Goal: Information Seeking & Learning: Learn about a topic

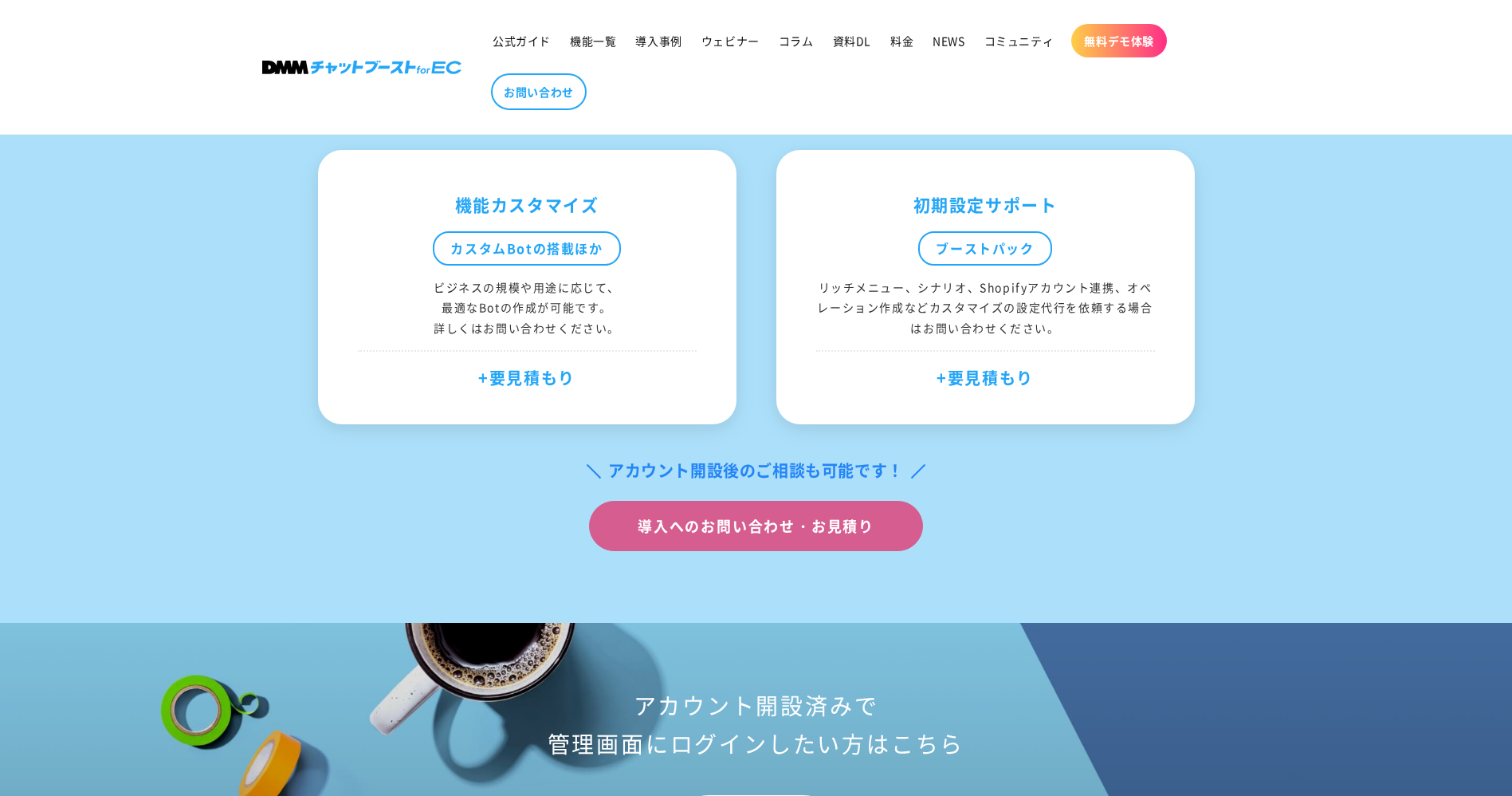
scroll to position [6029, 0]
click at [534, 47] on span "公式ガイド" at bounding box center [521, 41] width 58 height 14
click at [355, 74] on link at bounding box center [361, 67] width 211 height 25
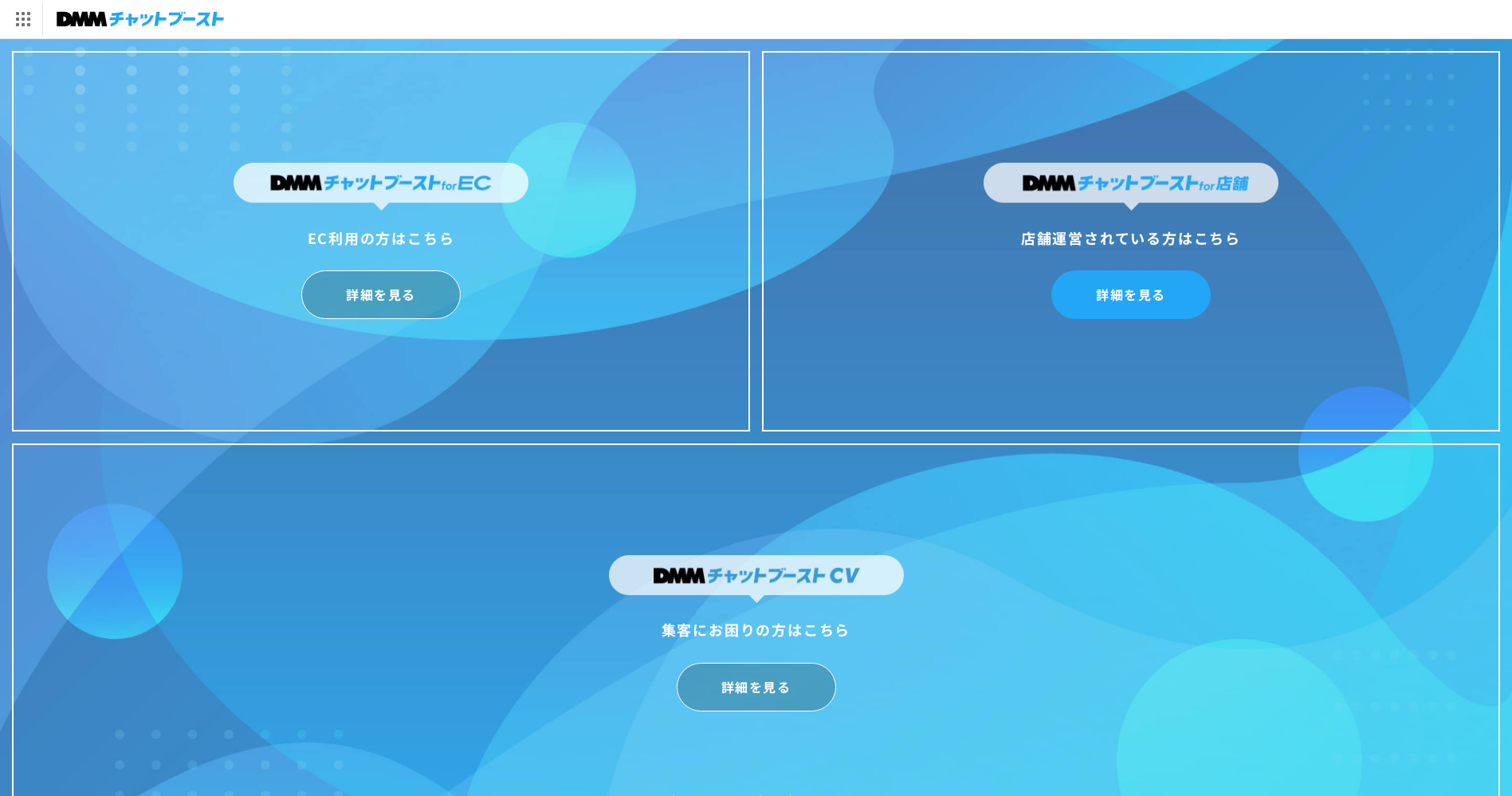
click at [1131, 282] on link "詳細を見る" at bounding box center [1131, 295] width 159 height 49
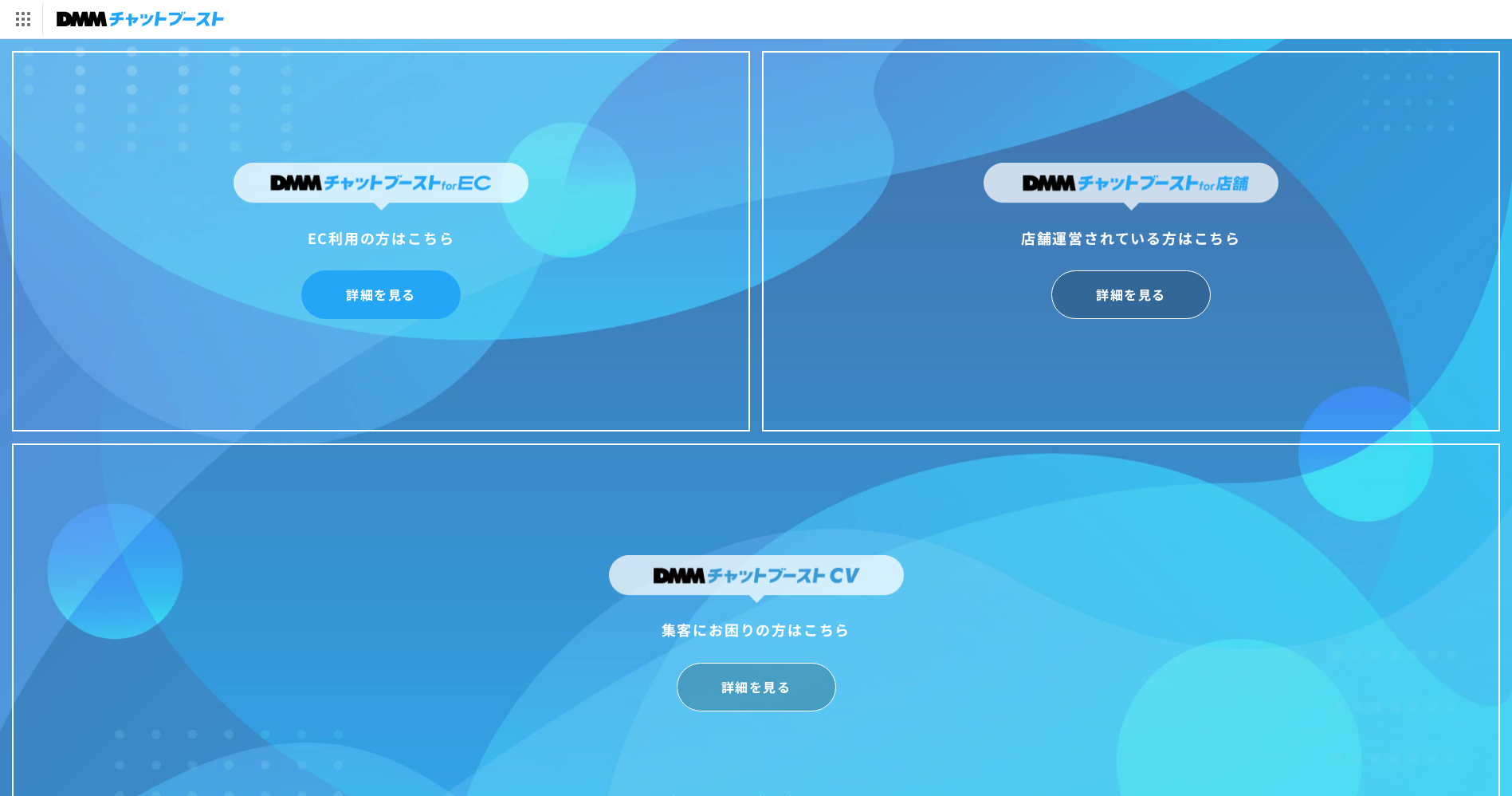
click at [394, 270] on link "詳細を見る" at bounding box center [381, 295] width 159 height 49
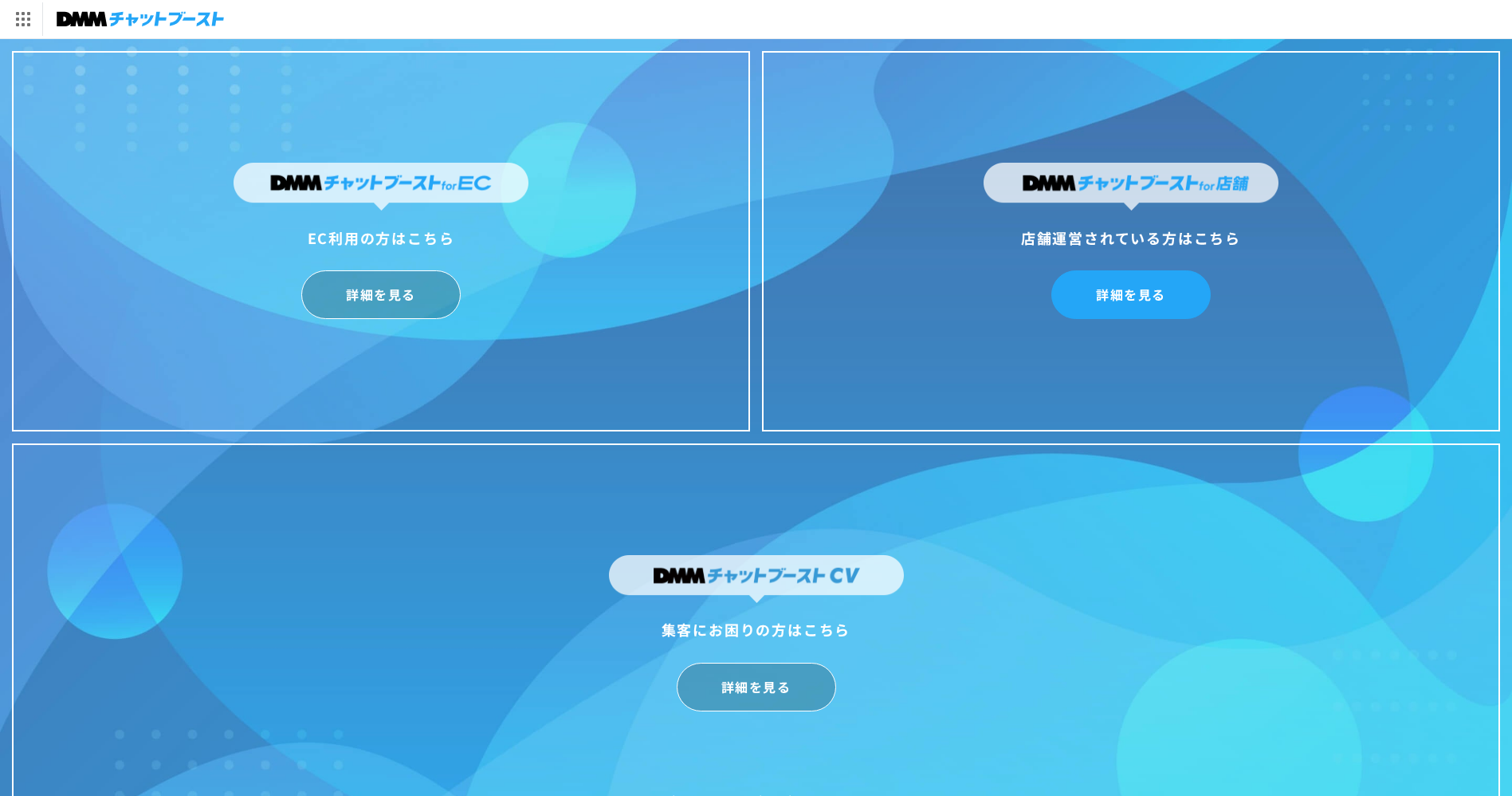
click at [1090, 288] on link "詳細を見る" at bounding box center [1131, 295] width 159 height 49
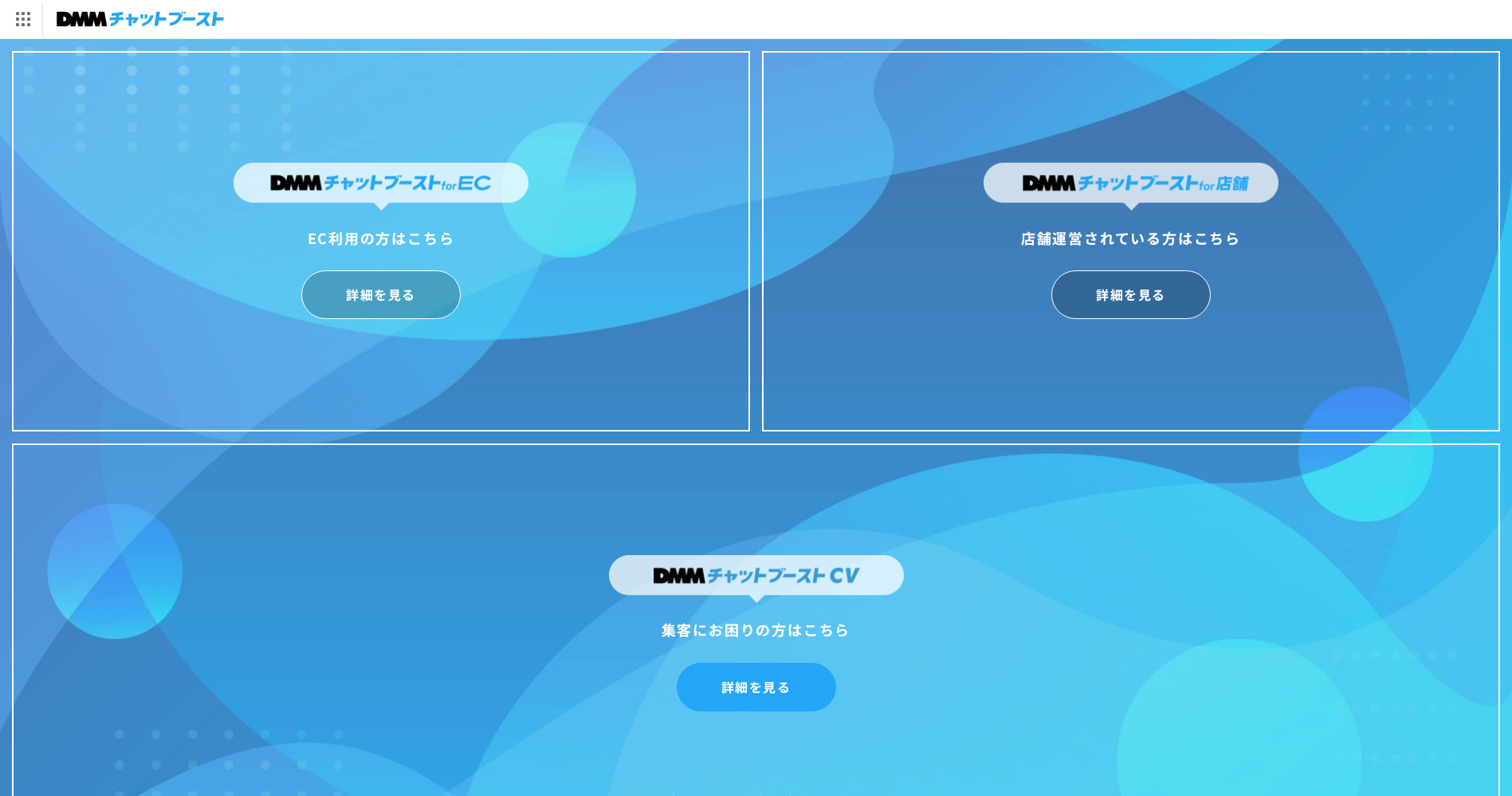
click at [766, 680] on link "詳細を見る" at bounding box center [756, 687] width 159 height 49
click at [688, 18] on div "DMM.com トップへ DMM TV 電子書籍 オンラインゲーム PCゲーム/ソフトウェア オンラインクレーンゲーム スクラッチ 通販 キャラクターグッズ" at bounding box center [756, 19] width 1512 height 38
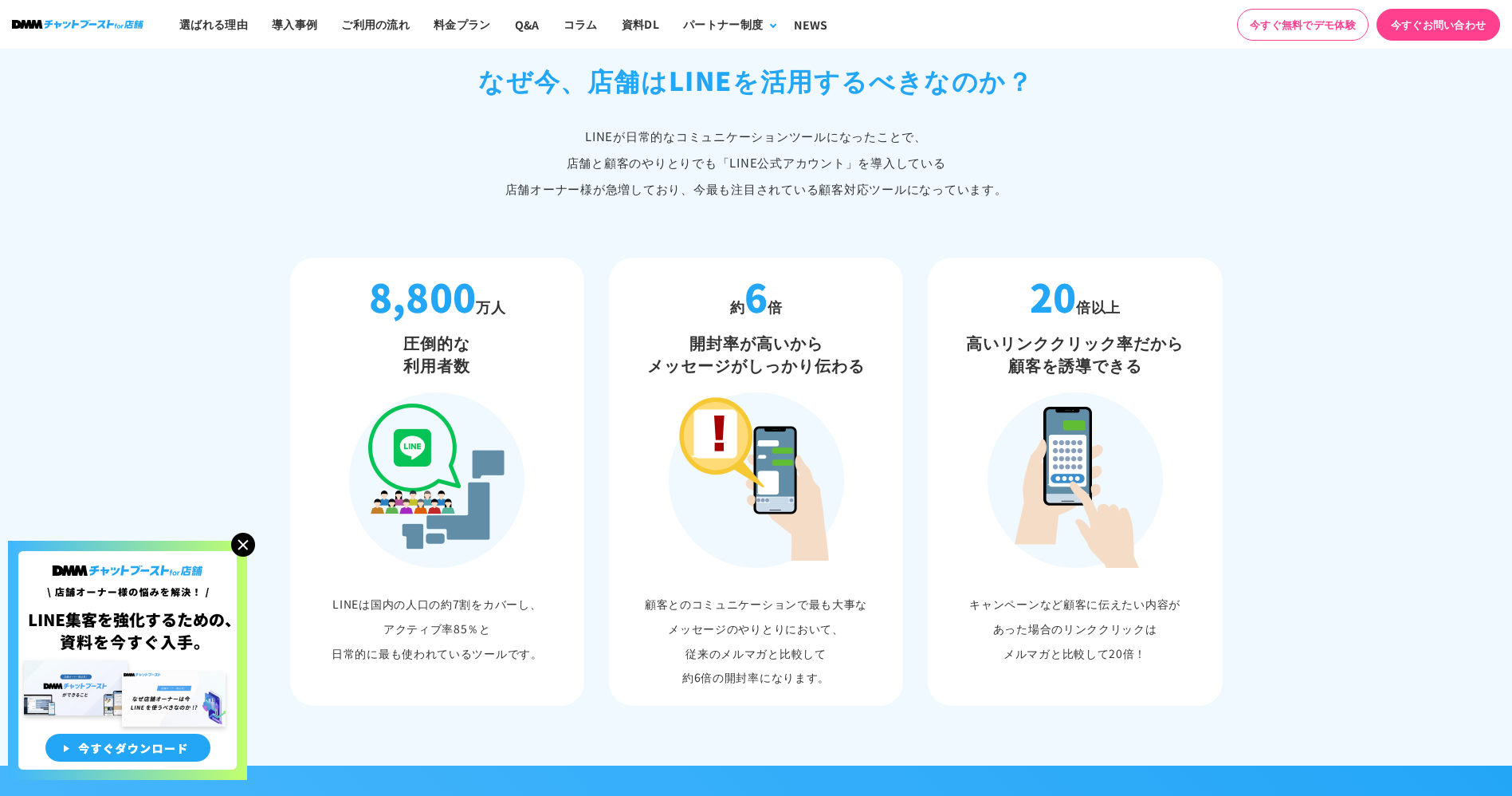
scroll to position [574, 0]
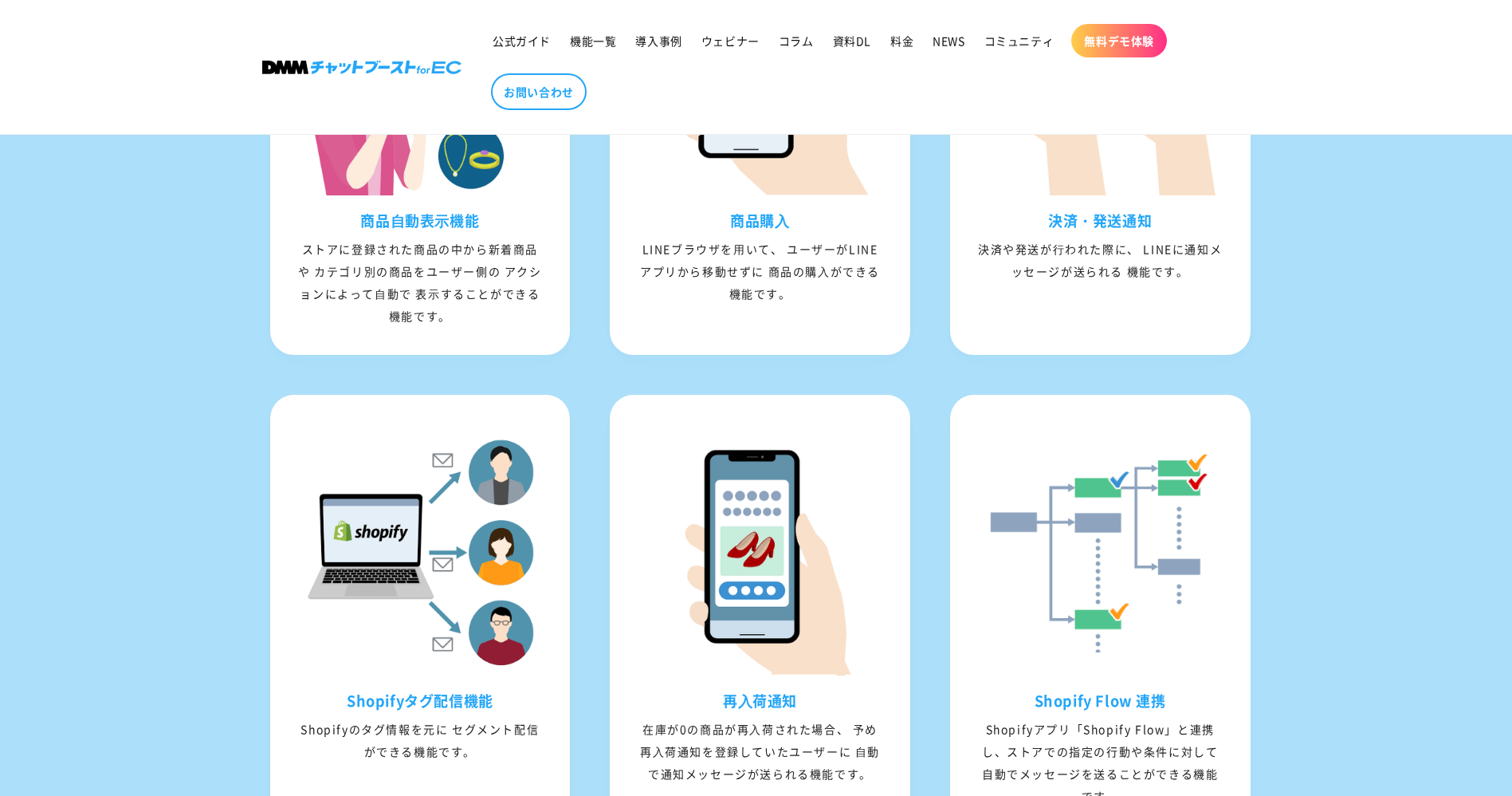
scroll to position [1779, 0]
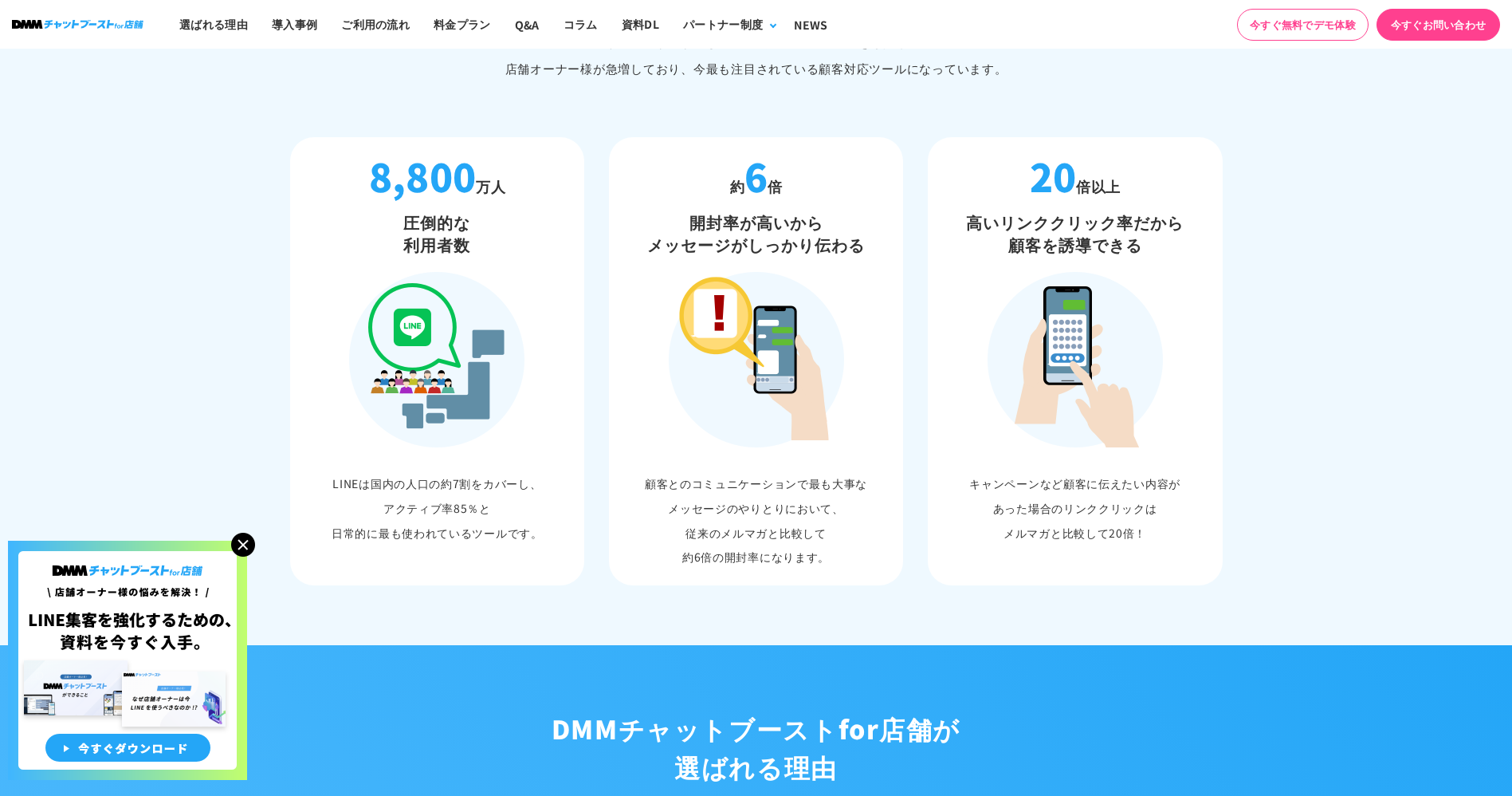
scroll to position [877, 0]
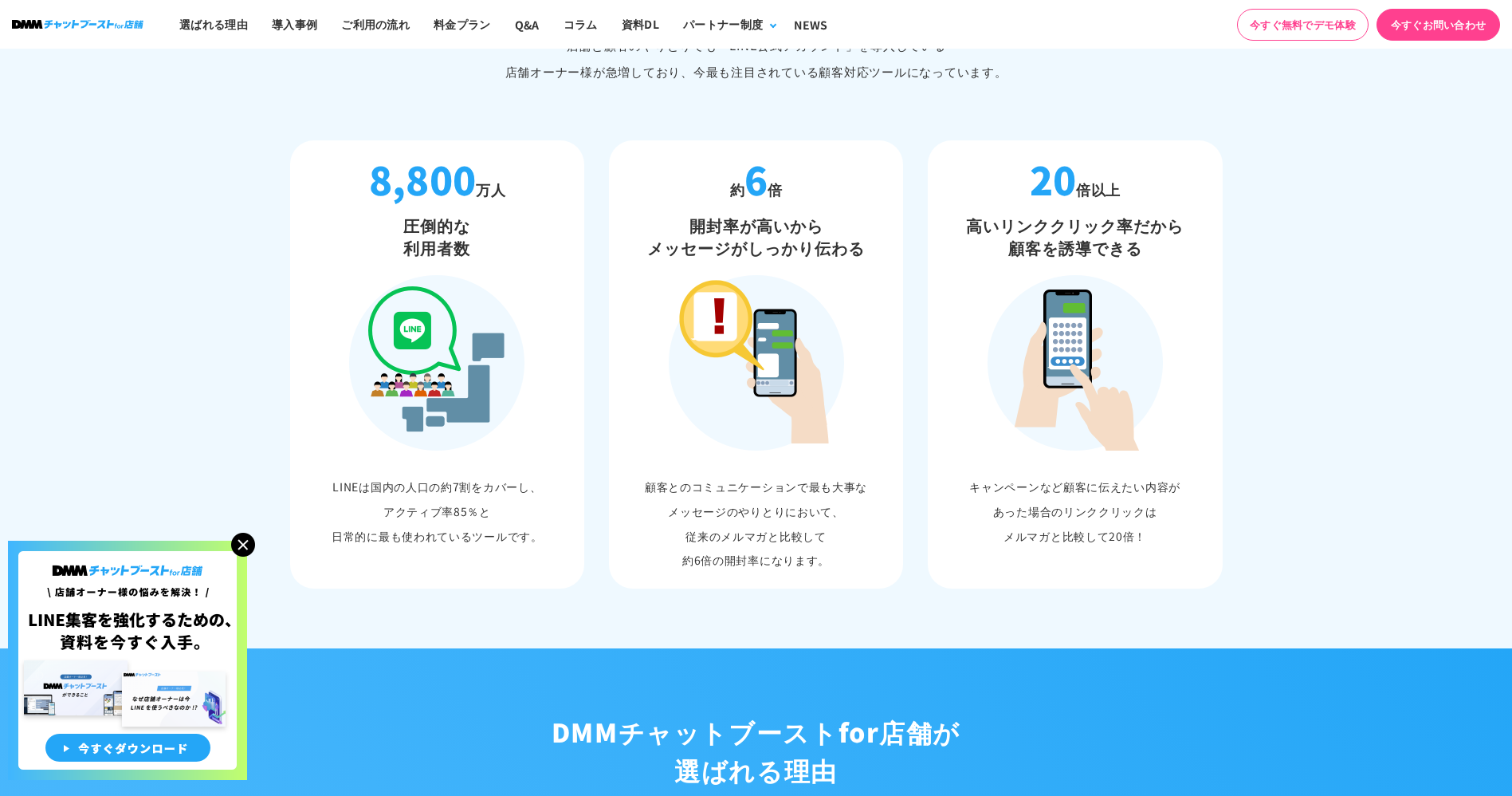
click at [245, 544] on img at bounding box center [243, 544] width 24 height 24
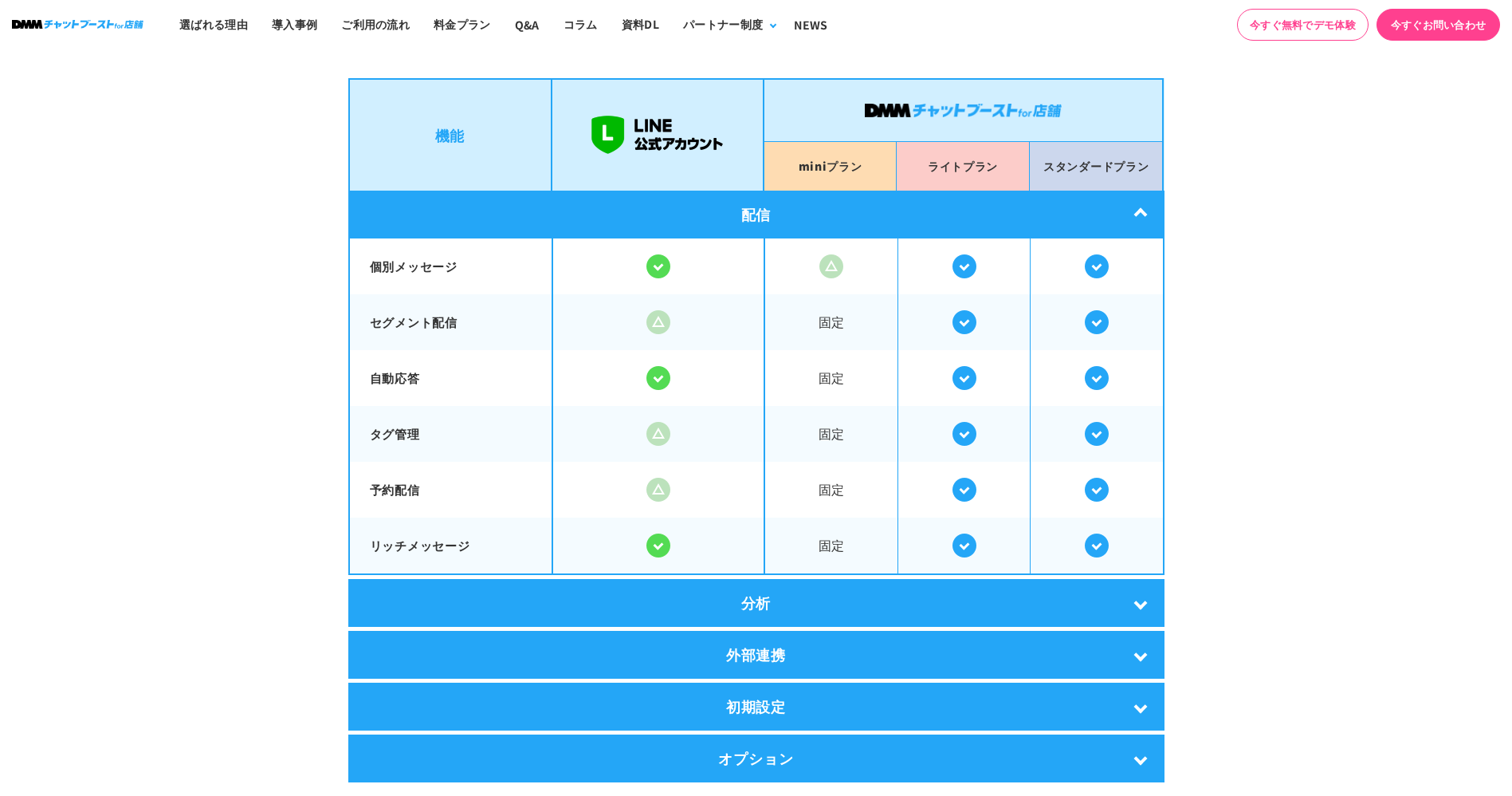
scroll to position [2740, 0]
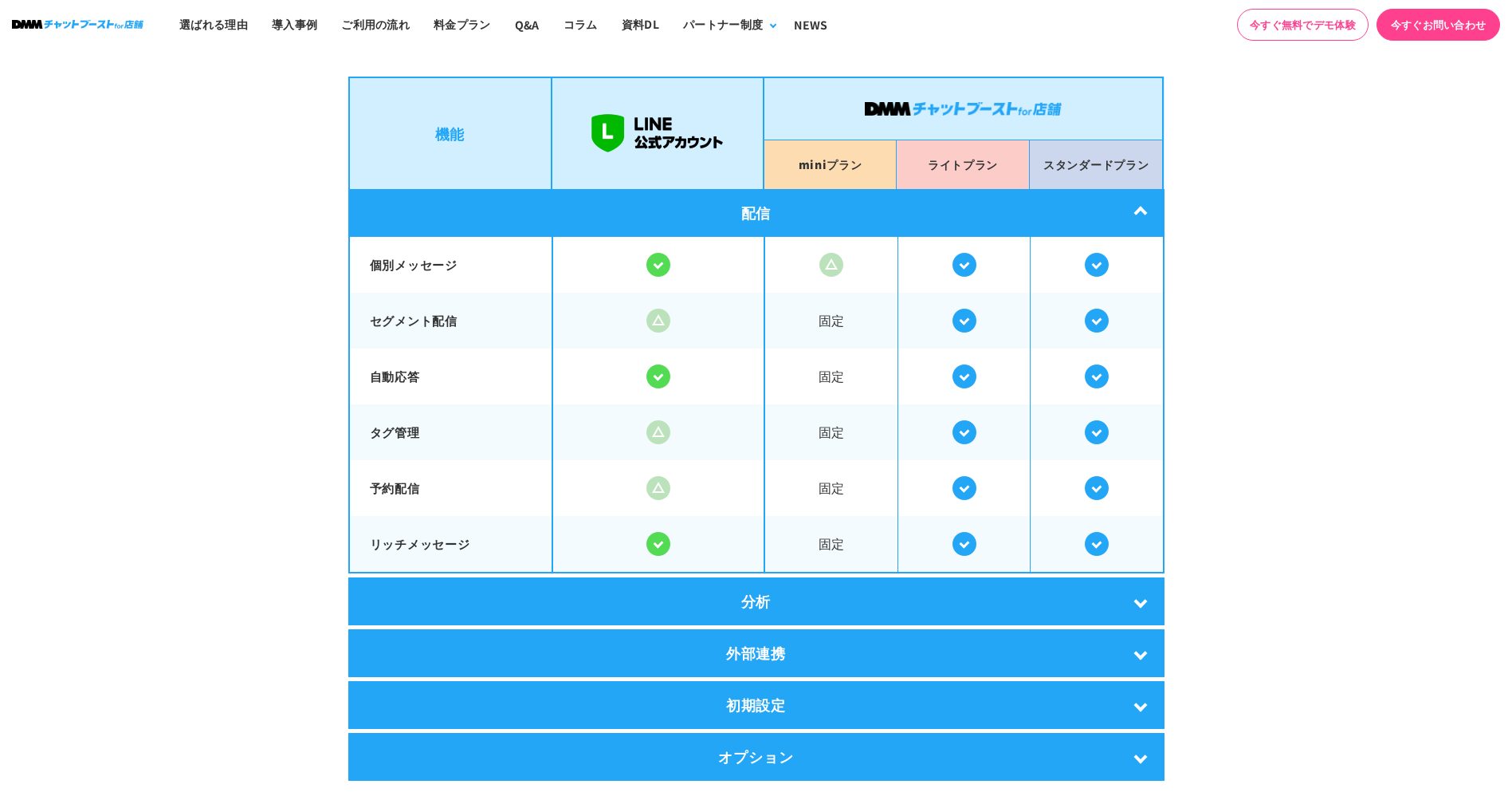
click at [794, 591] on div "分析" at bounding box center [756, 601] width 816 height 48
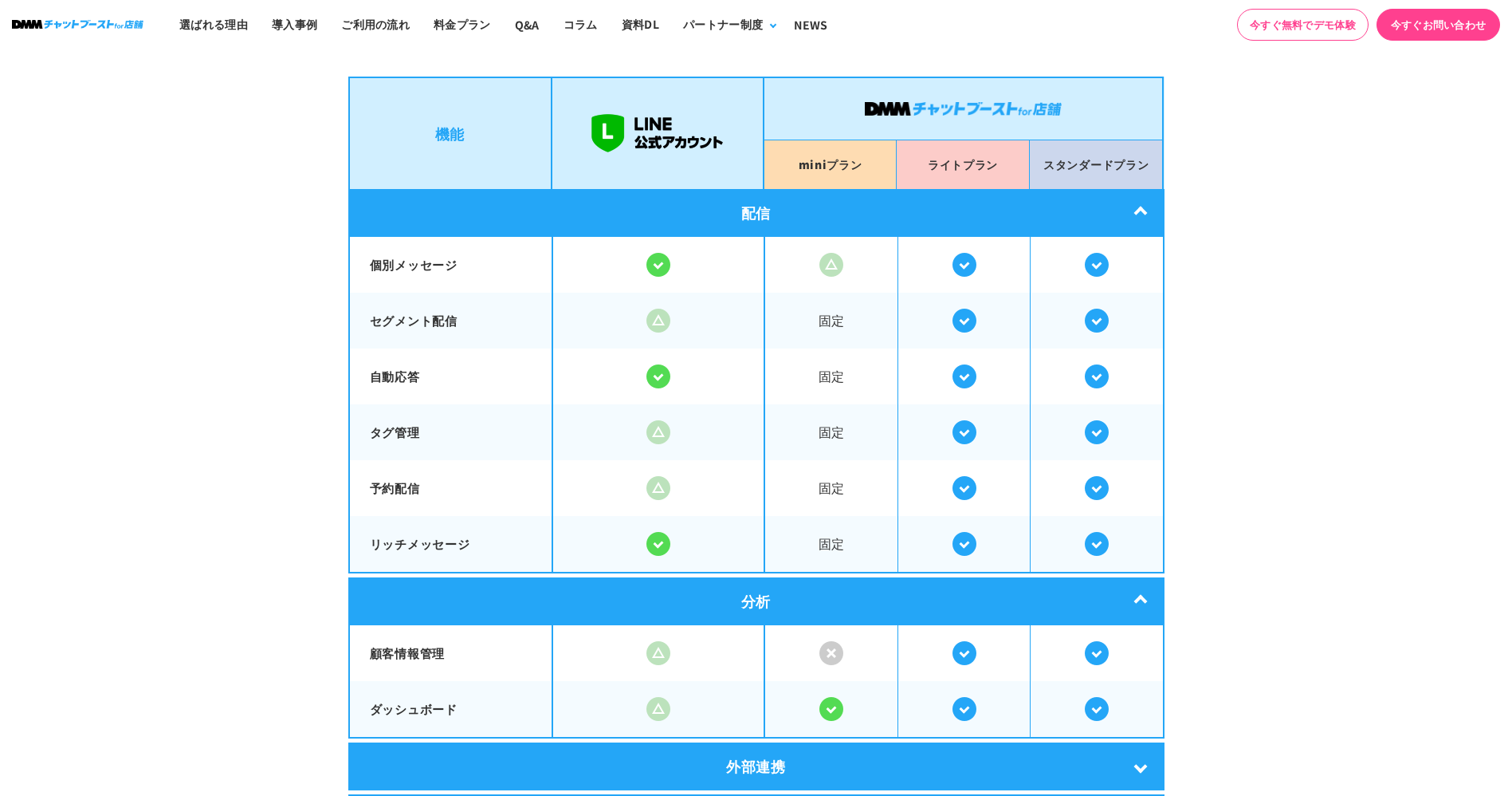
scroll to position [2907, 0]
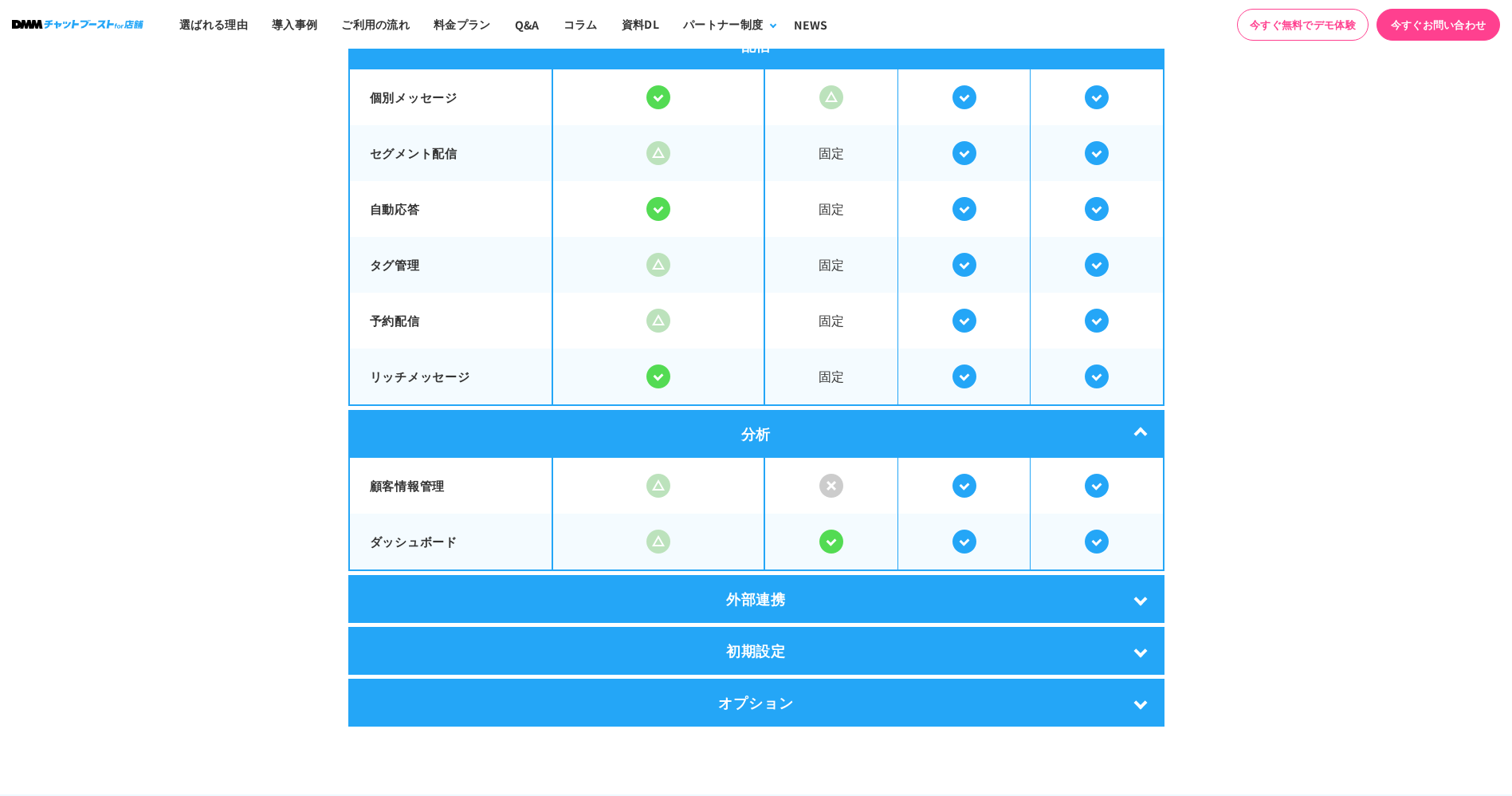
click at [819, 595] on div "外部連携" at bounding box center [756, 598] width 816 height 48
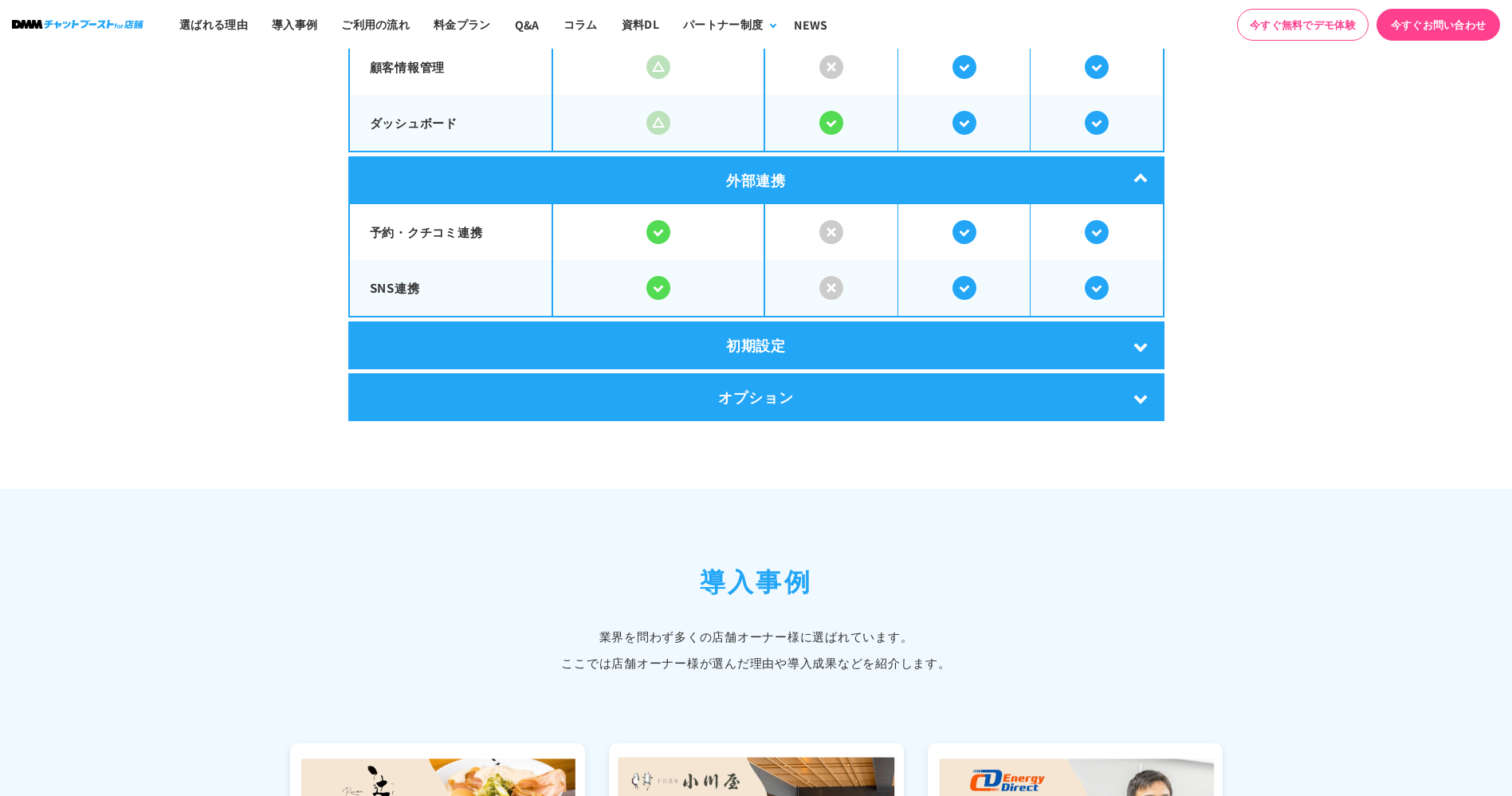
scroll to position [3326, 0]
click at [807, 326] on div "初期設定" at bounding box center [756, 345] width 816 height 48
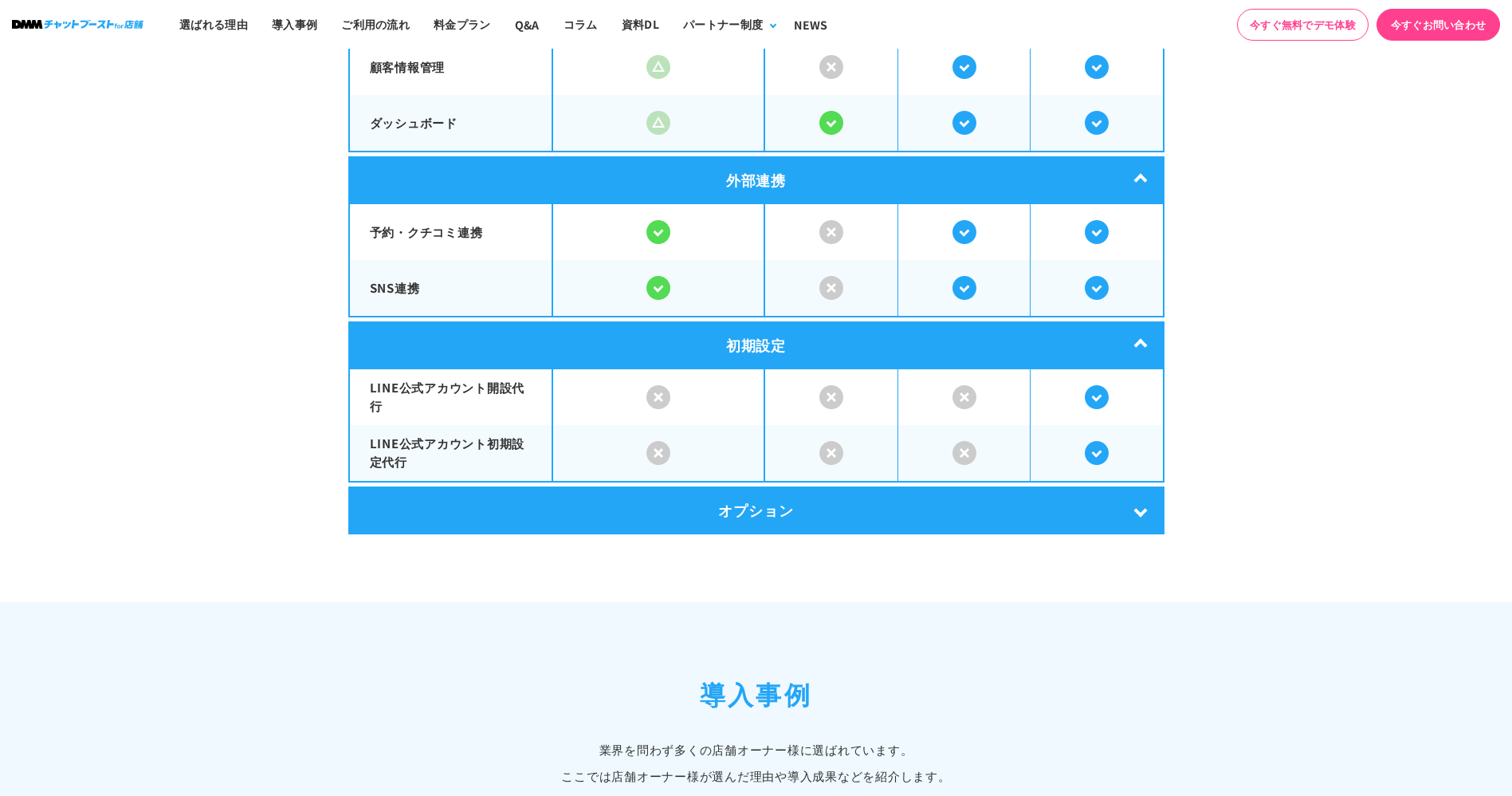
click at [763, 499] on div "オプション" at bounding box center [756, 510] width 816 height 48
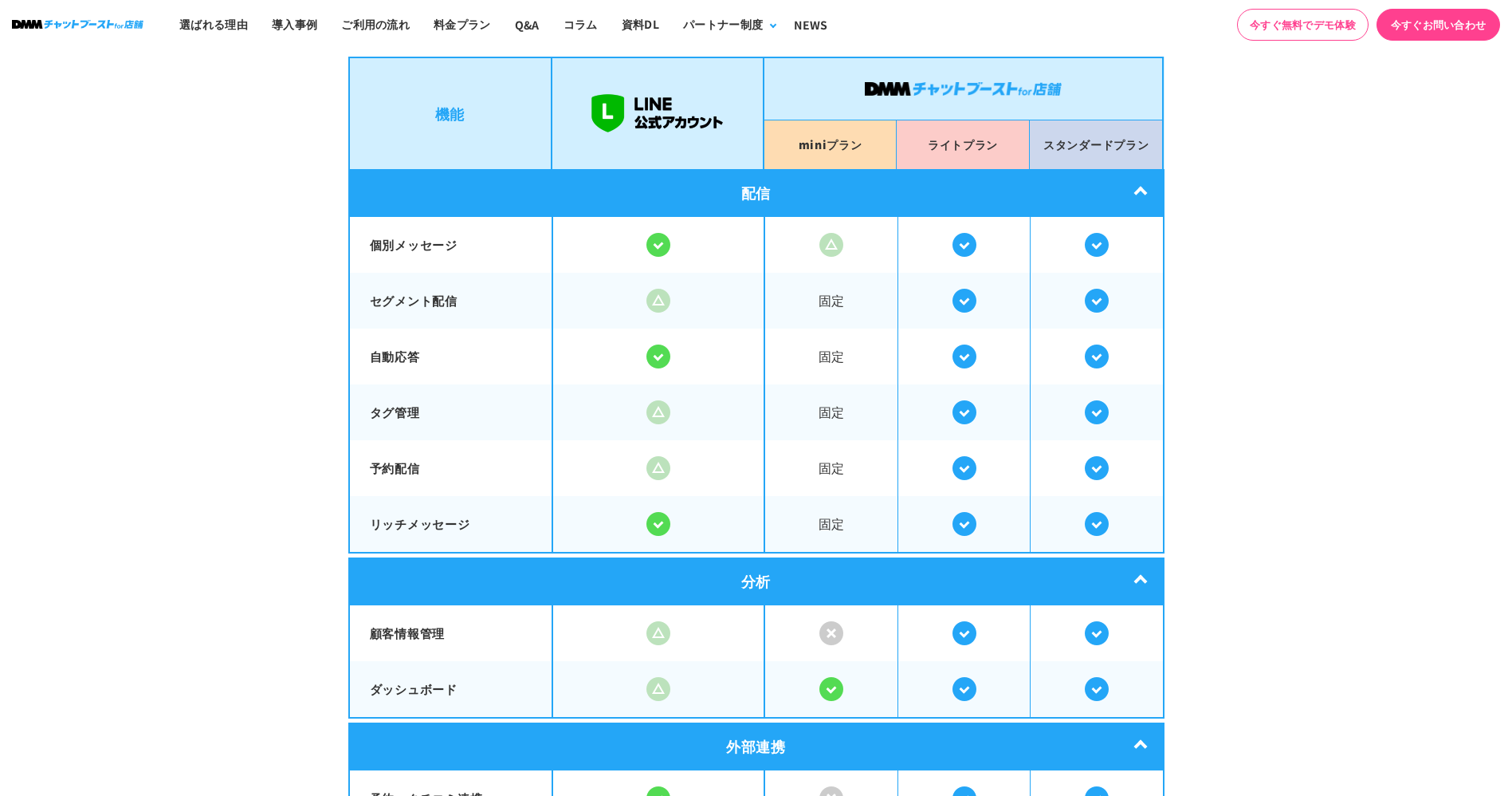
scroll to position [2758, 0]
